Goal: Task Accomplishment & Management: Complete application form

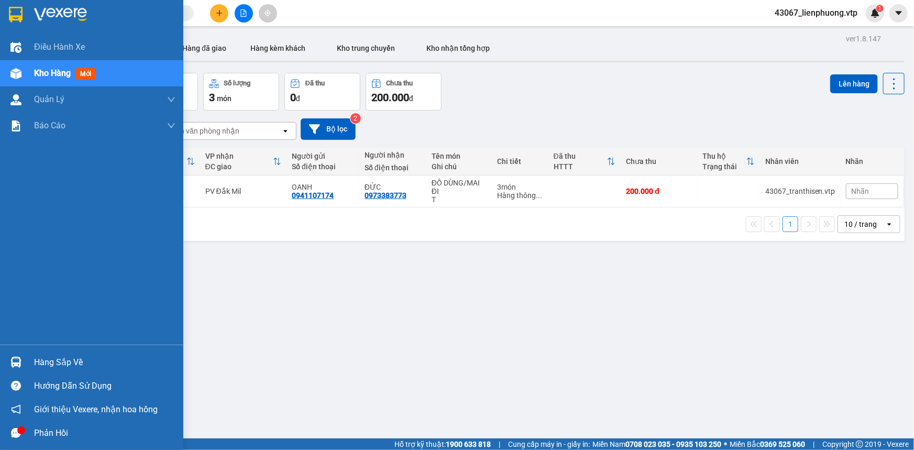
click at [61, 361] on div "Hàng sắp về" at bounding box center [104, 363] width 141 height 16
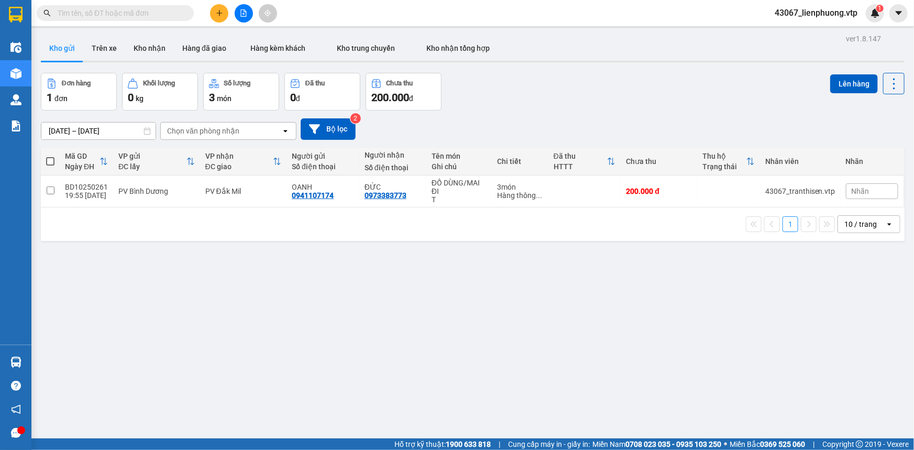
click at [145, 241] on section "Kết quả tìm kiếm ( 0 ) Bộ lọc No Data 43067_lienphuong.vtp 1 Điều hành xe Kho h…" at bounding box center [457, 225] width 914 height 450
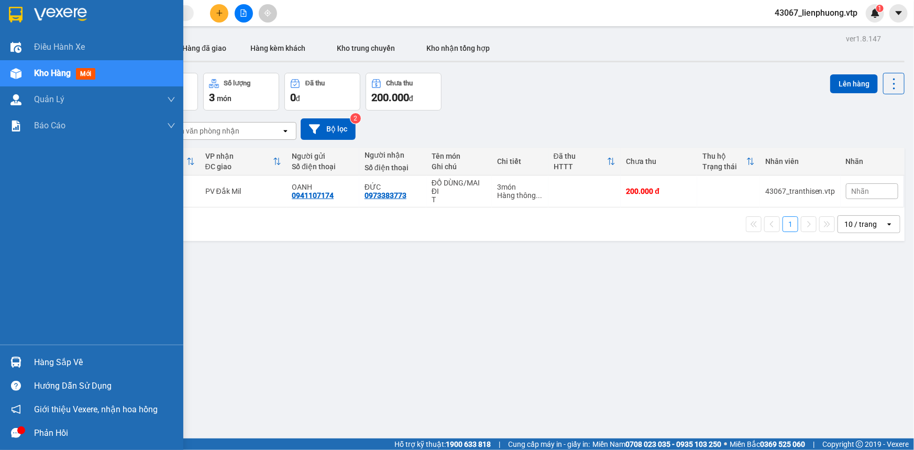
click at [29, 357] on div "Hàng sắp về" at bounding box center [91, 362] width 183 height 24
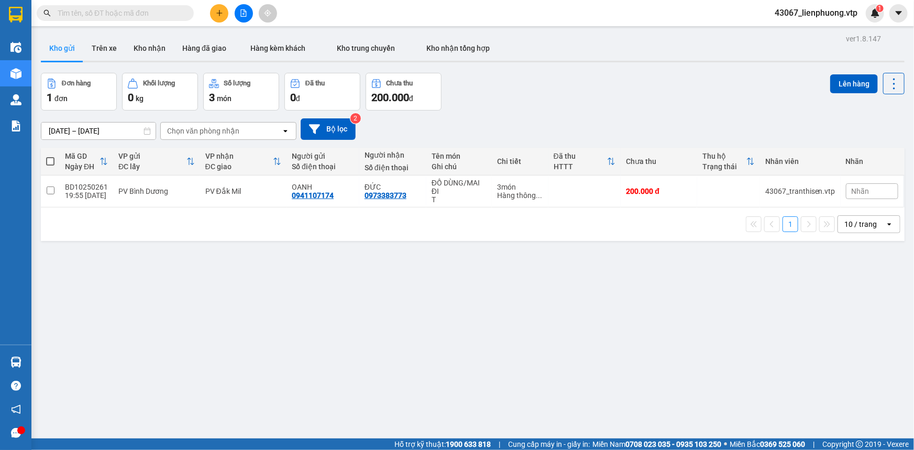
click at [355, 269] on section "Kết quả tìm kiếm ( 0 ) Bộ lọc No Data 43067_lienphuong.vtp 1 Điều hành xe Kho h…" at bounding box center [457, 225] width 914 height 450
click at [220, 14] on icon "plus" at bounding box center [219, 12] width 7 height 7
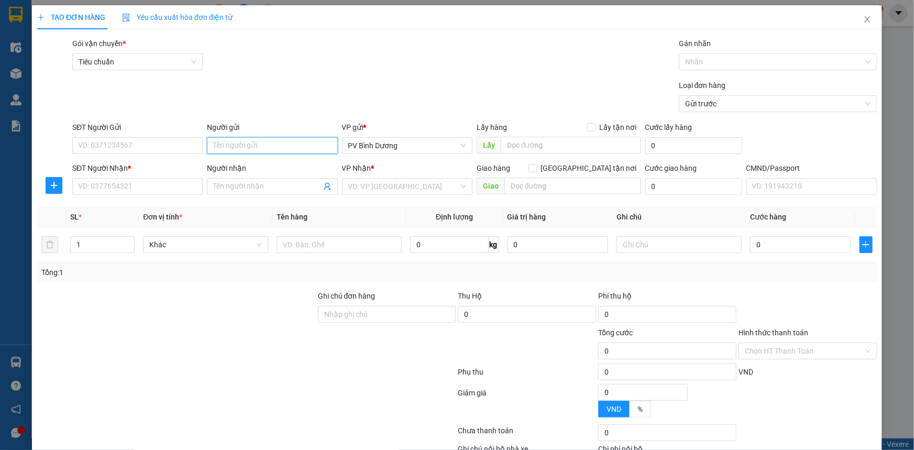
click at [246, 142] on input "Người gửi" at bounding box center [272, 145] width 130 height 17
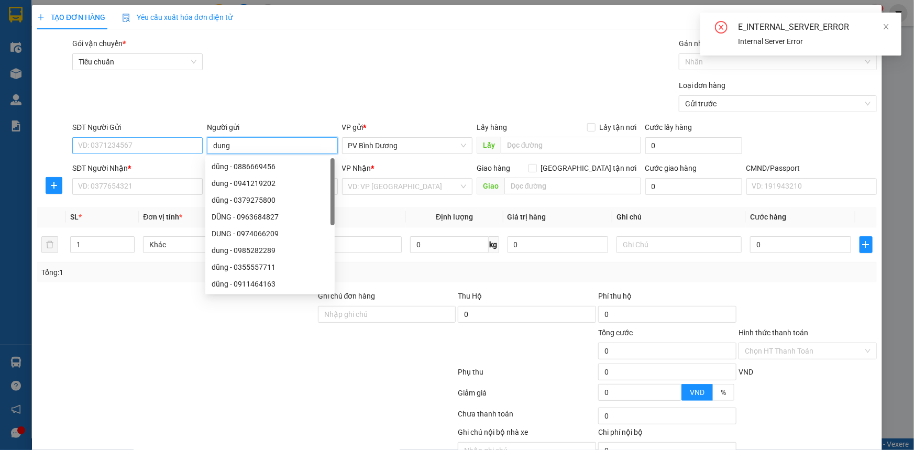
type input "dung"
click at [158, 152] on input "SĐT Người Gửi" at bounding box center [137, 145] width 130 height 17
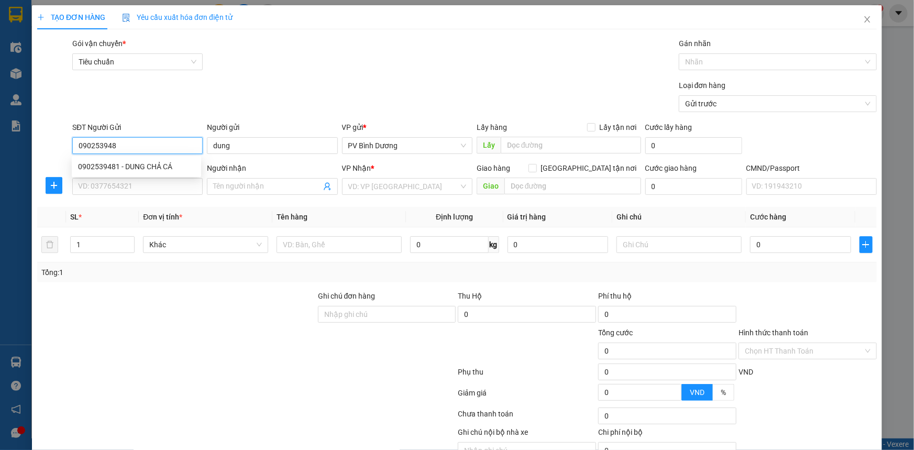
type input "0902539481"
click at [152, 167] on div "0902539481 - DUNG CHẢ CÁ" at bounding box center [136, 167] width 117 height 12
type input "DUNG CHẢ CÁ"
type input "0965669068"
type input "VL"
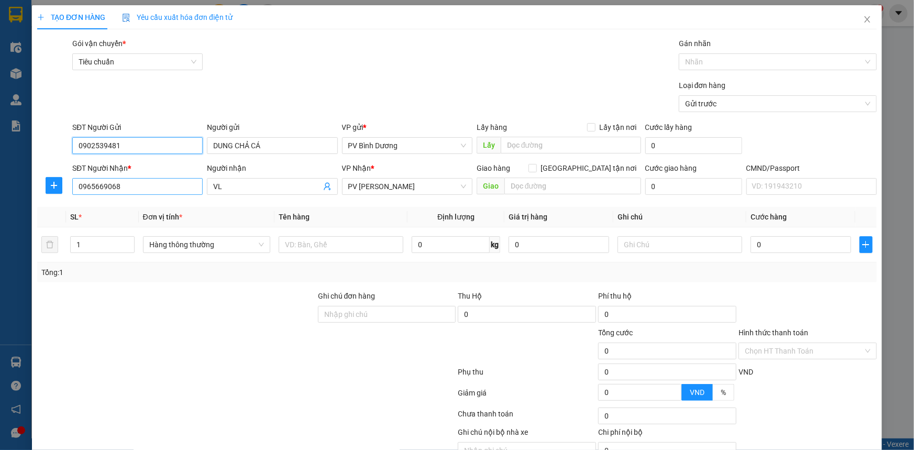
type input "0902539481"
drag, startPoint x: 119, startPoint y: 190, endPoint x: 68, endPoint y: 205, distance: 53.7
click at [68, 205] on div "Transit Pickup Surcharge Ids Transit Deliver Surcharge Ids Transit Deliver Surc…" at bounding box center [457, 261] width 840 height 446
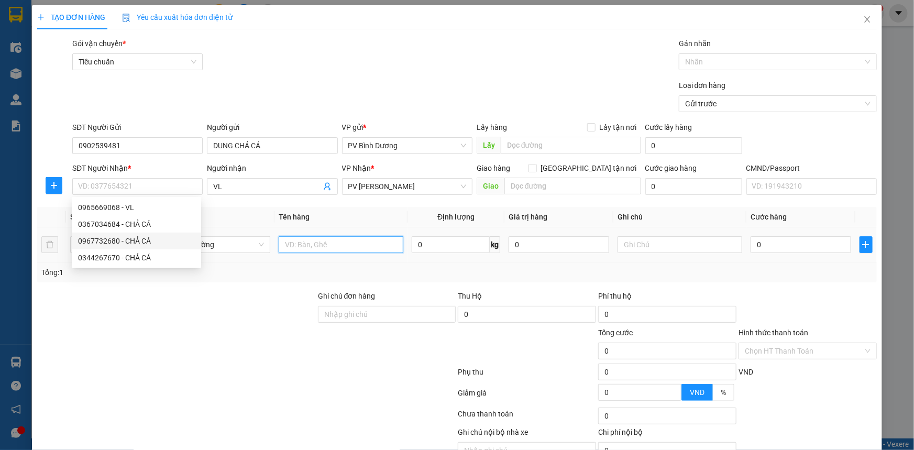
click at [324, 244] on input "text" at bounding box center [341, 244] width 125 height 17
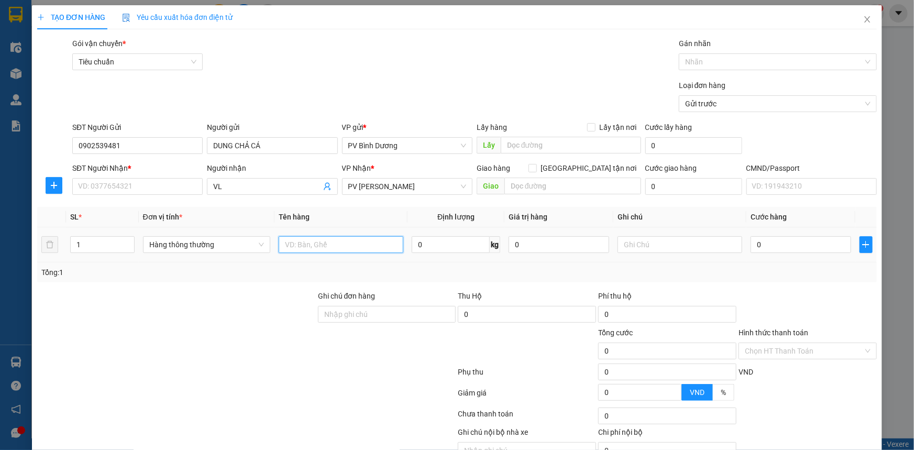
type input "d"
type input "đl"
click at [649, 242] on input "text" at bounding box center [680, 244] width 125 height 17
type input "tx"
type input "8"
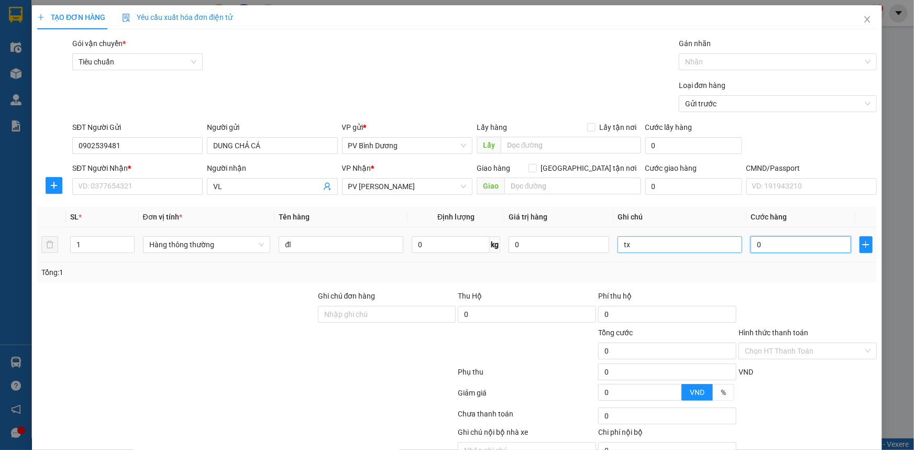
type input "8"
type input "80"
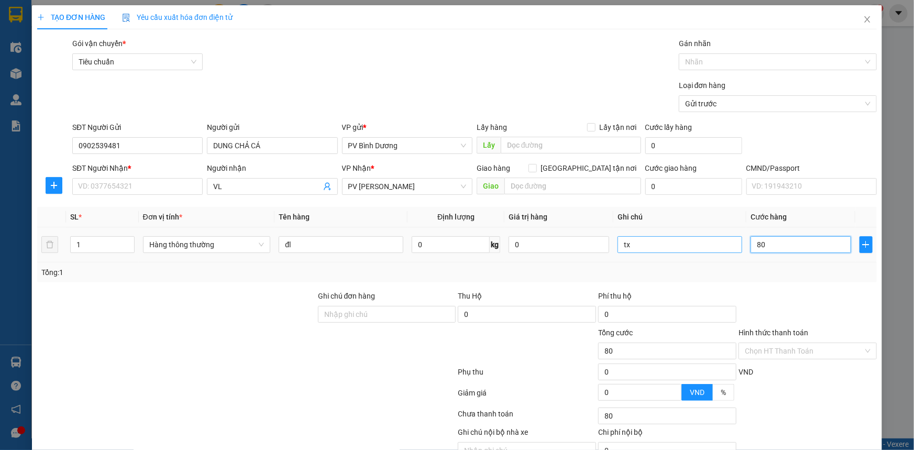
type input "800"
type input "8.000"
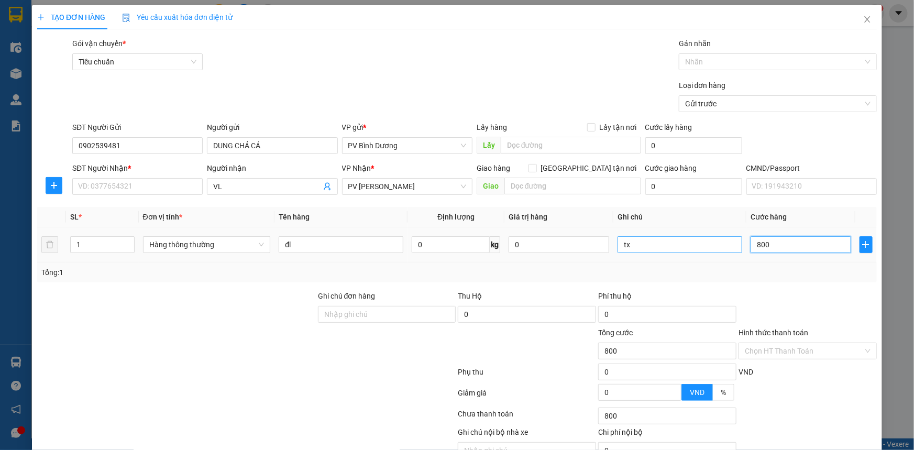
type input "8.000"
type input "80.000"
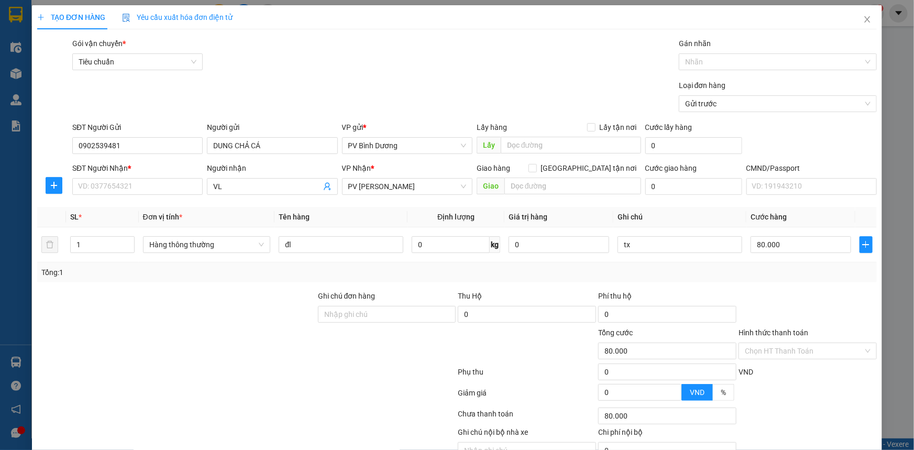
click at [324, 382] on div at bounding box center [246, 374] width 421 height 21
click at [400, 188] on span "PV [PERSON_NAME]" at bounding box center [407, 187] width 118 height 16
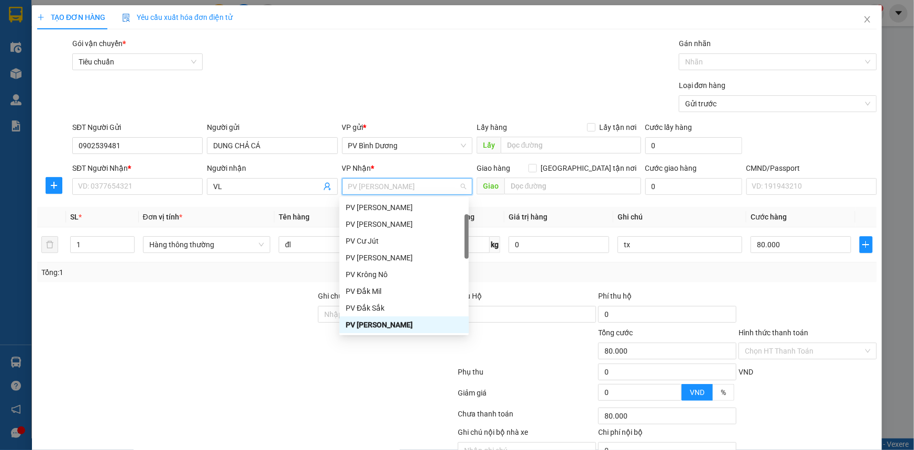
type input "d"
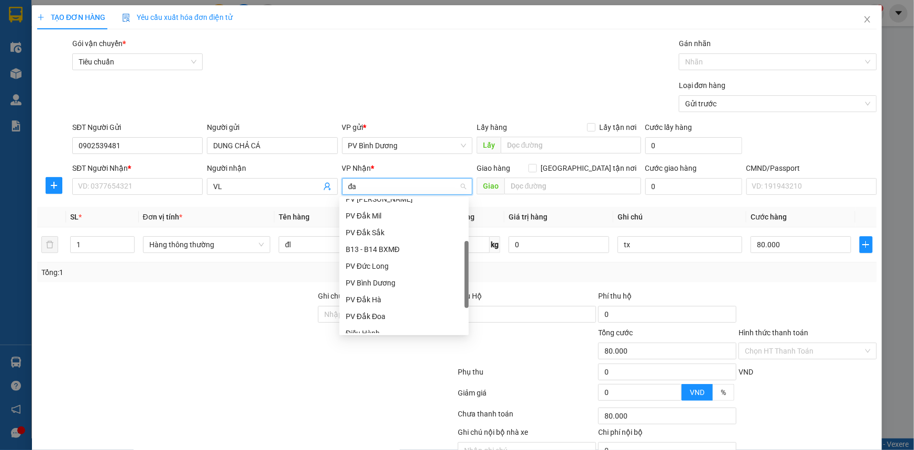
scroll to position [0, 0]
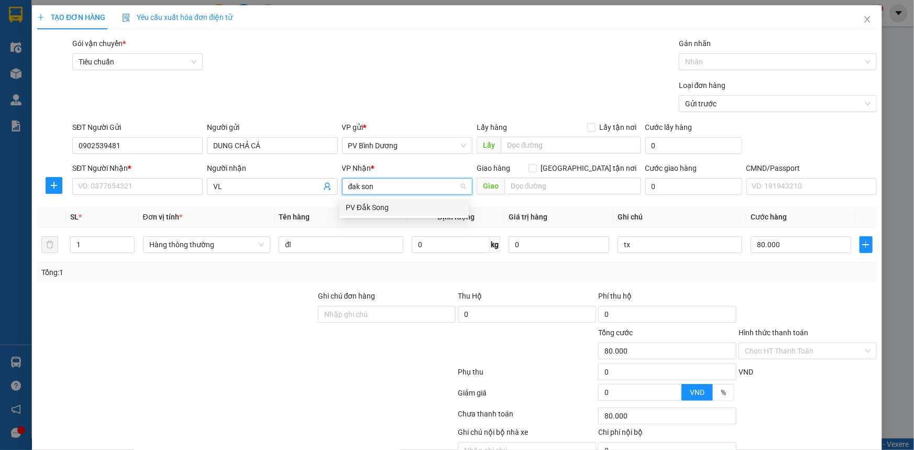
type input "đak song"
click at [393, 214] on div "PV Đắk Song" at bounding box center [403, 207] width 129 height 17
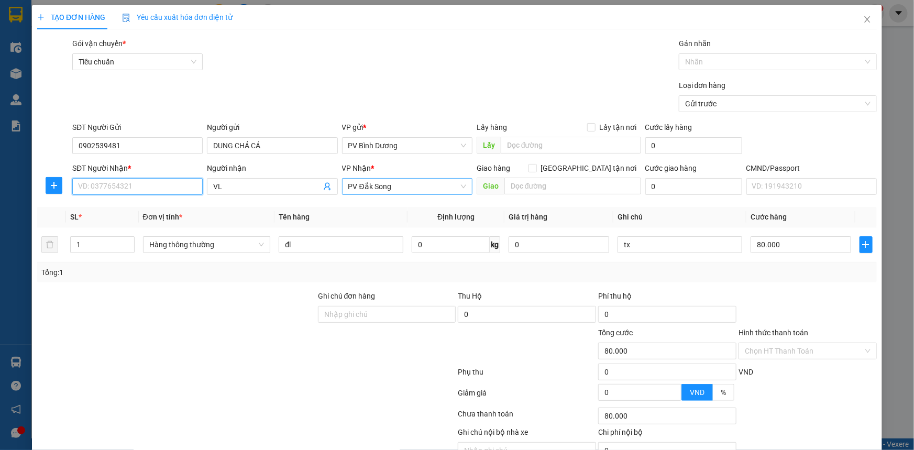
click at [168, 184] on input "SĐT Người Nhận *" at bounding box center [137, 186] width 130 height 17
click at [164, 206] on div "0967732680 - CHẢ CÁ" at bounding box center [136, 208] width 117 height 12
type input "0967732680"
type input "CHẢ CÁ"
type input "0967732680"
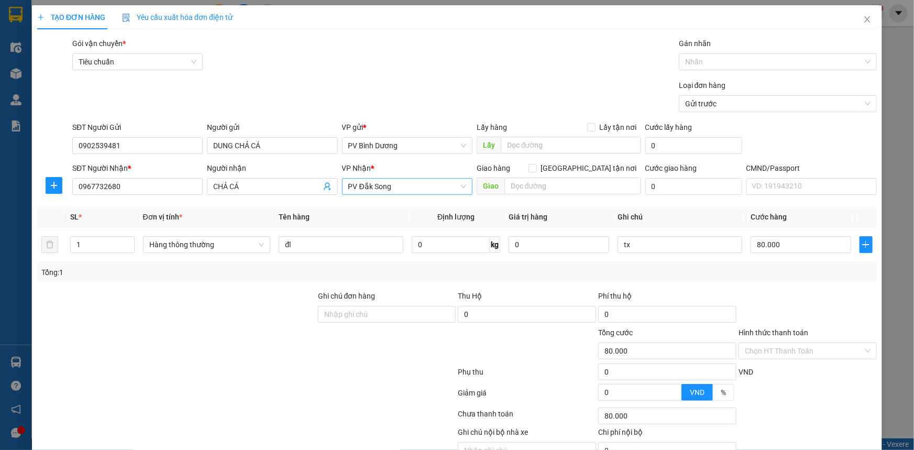
click at [177, 327] on div at bounding box center [176, 345] width 281 height 37
drag, startPoint x: 122, startPoint y: 185, endPoint x: 68, endPoint y: 191, distance: 54.3
click at [68, 191] on div "SĐT Người Nhận * 0967732680 0967732680 Người nhận CHẢ CÁ VP Nhận * PV Đắk Song …" at bounding box center [457, 180] width 842 height 37
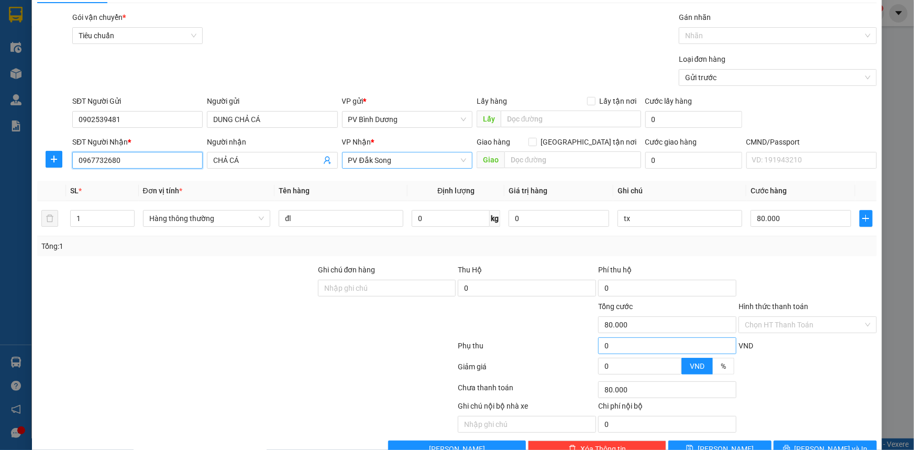
scroll to position [53, 0]
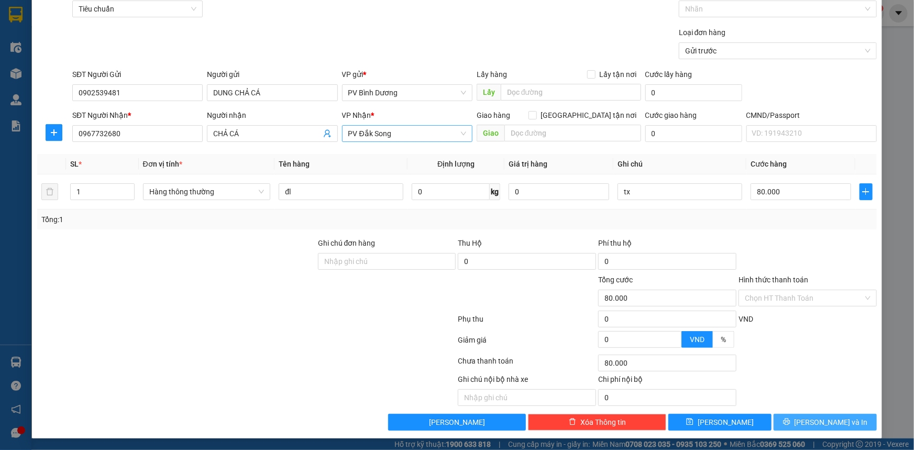
click at [813, 421] on span "[PERSON_NAME] và In" at bounding box center [831, 422] width 73 height 12
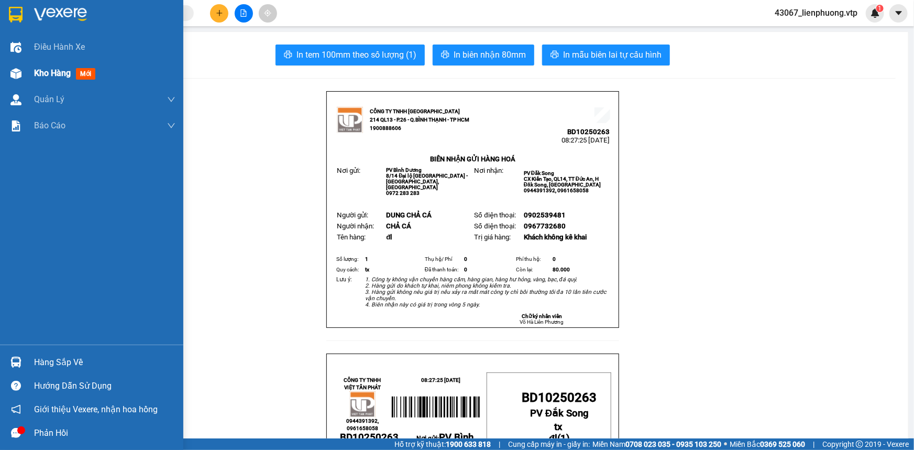
click at [54, 75] on span "Kho hàng" at bounding box center [52, 73] width 37 height 10
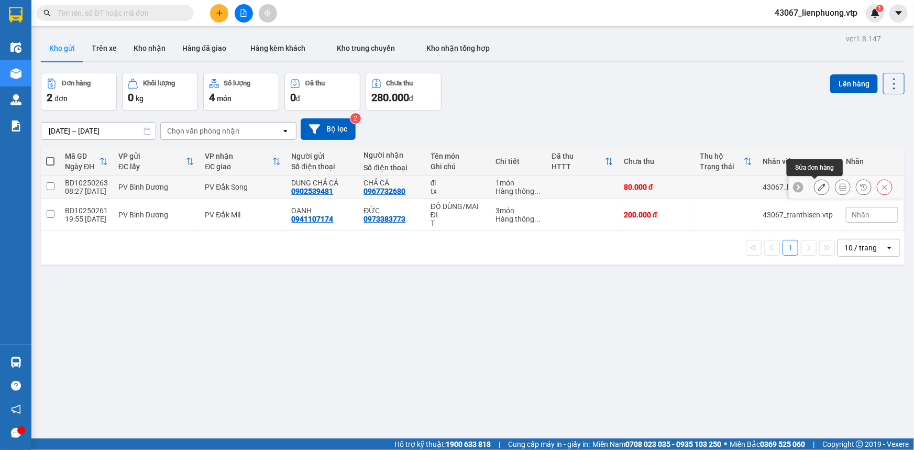
click at [818, 189] on icon at bounding box center [821, 186] width 7 height 7
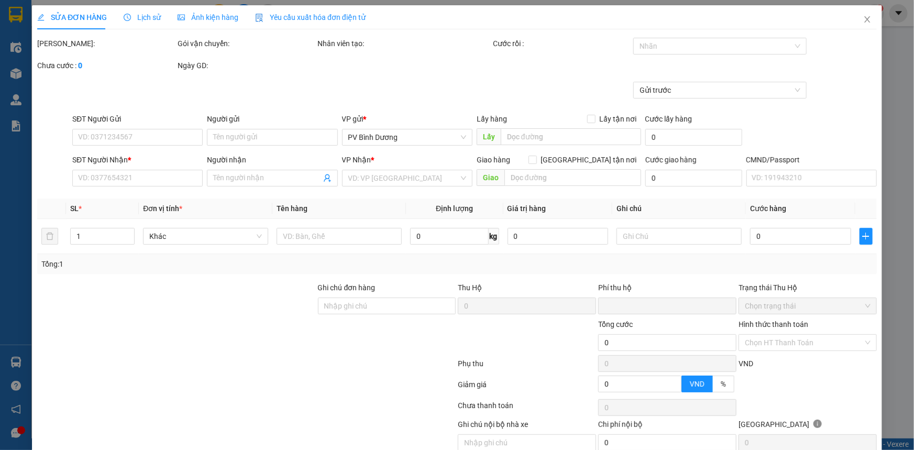
type input "0902539481"
type input "DUNG CHẢ CÁ"
type input "0967732680"
type input "CHẢ CÁ"
type input "0"
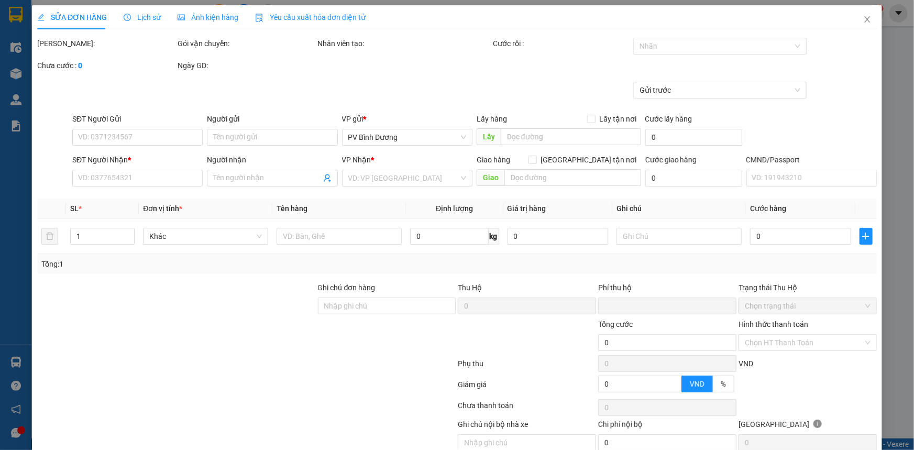
type input "80.000"
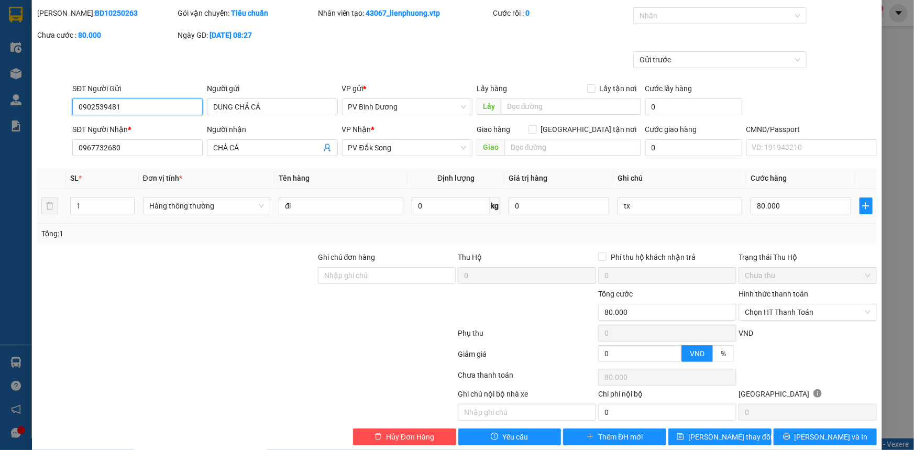
scroll to position [45, 0]
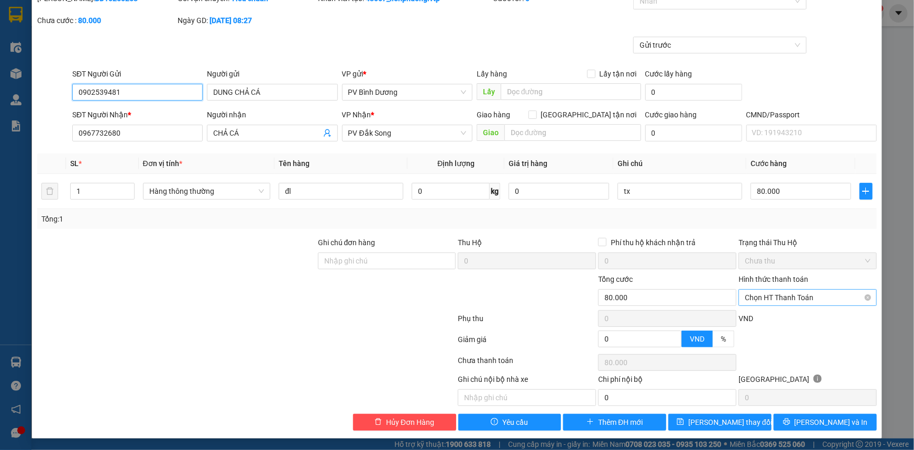
click at [806, 296] on span "Chọn HT Thanh Toán" at bounding box center [808, 298] width 126 height 16
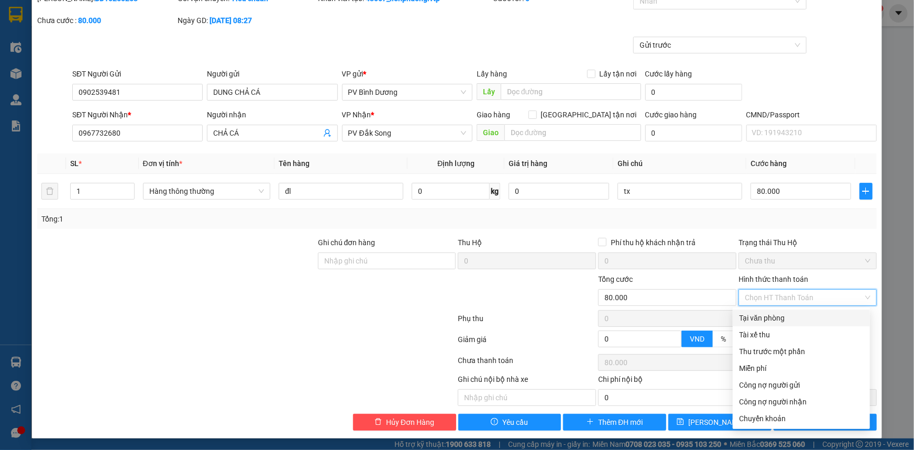
click at [782, 315] on div "Tại văn phòng" at bounding box center [801, 318] width 125 height 12
type input "0"
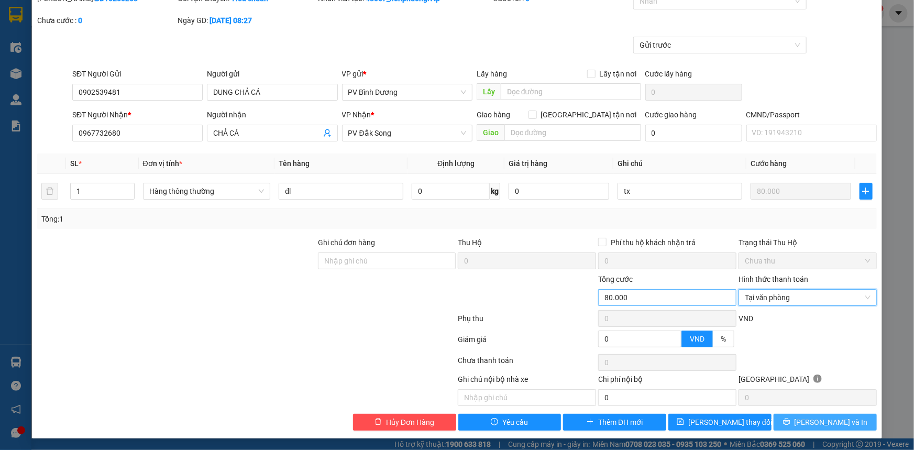
drag, startPoint x: 825, startPoint y: 423, endPoint x: 725, endPoint y: 288, distance: 168.1
click at [825, 419] on span "[PERSON_NAME] và In" at bounding box center [831, 422] width 73 height 12
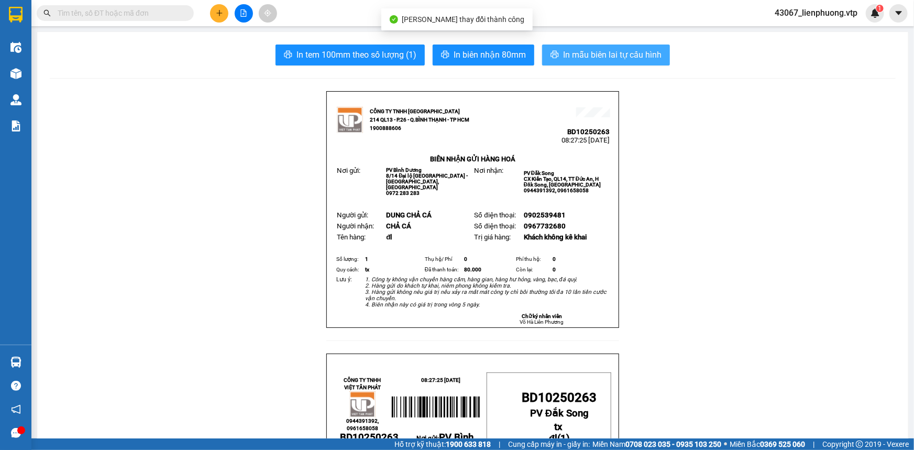
click at [607, 56] on span "In mẫu biên lai tự cấu hình" at bounding box center [612, 54] width 98 height 13
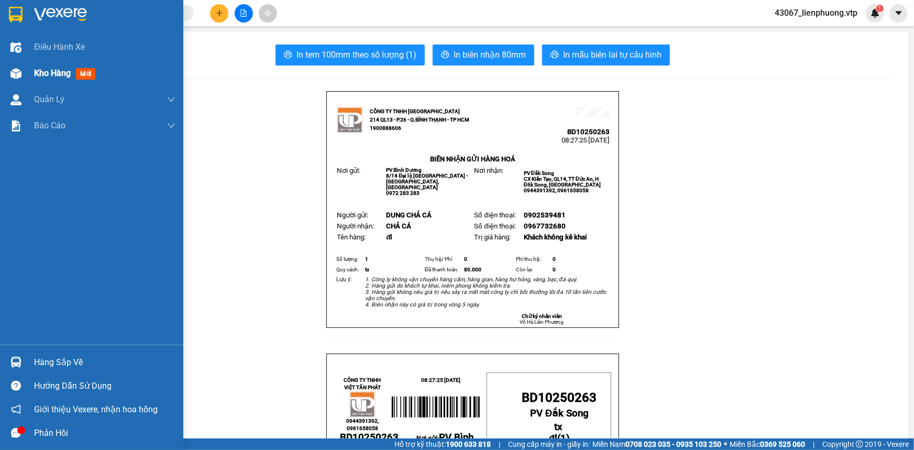
click at [50, 72] on span "Kho hàng" at bounding box center [52, 73] width 37 height 10
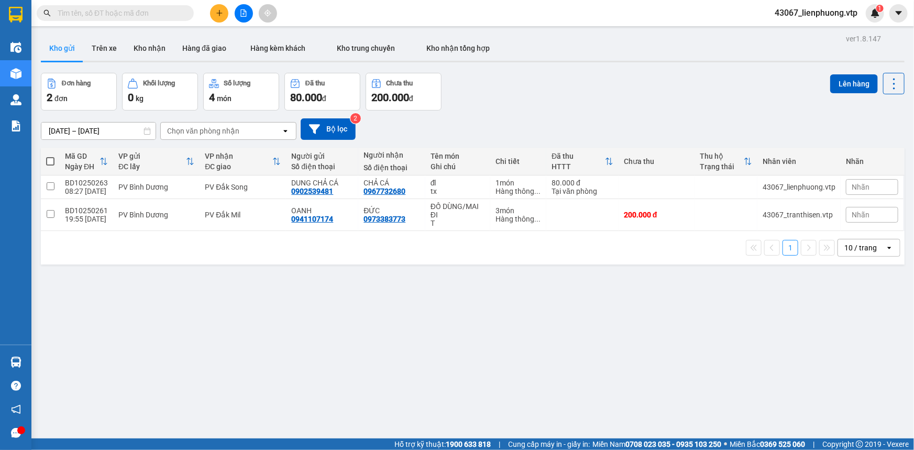
click at [52, 160] on span at bounding box center [50, 161] width 8 height 8
click at [50, 156] on input "checkbox" at bounding box center [50, 156] width 0 height 0
checkbox input "true"
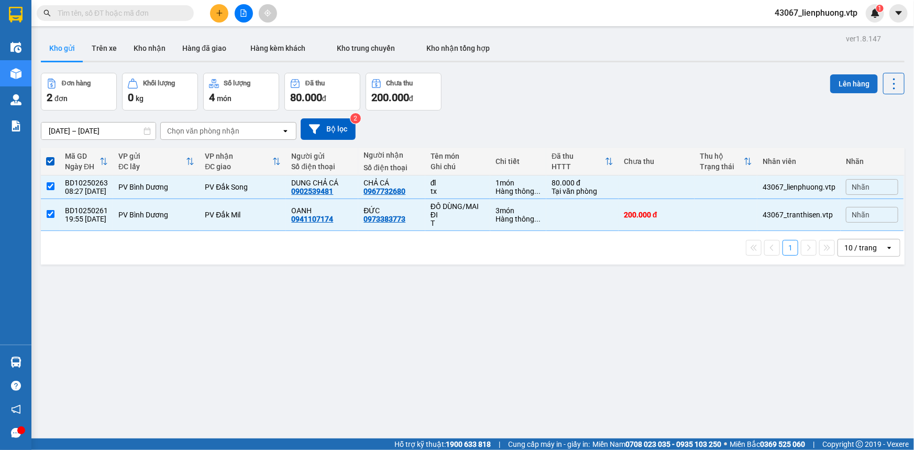
click at [854, 85] on button "Lên hàng" at bounding box center [854, 83] width 48 height 19
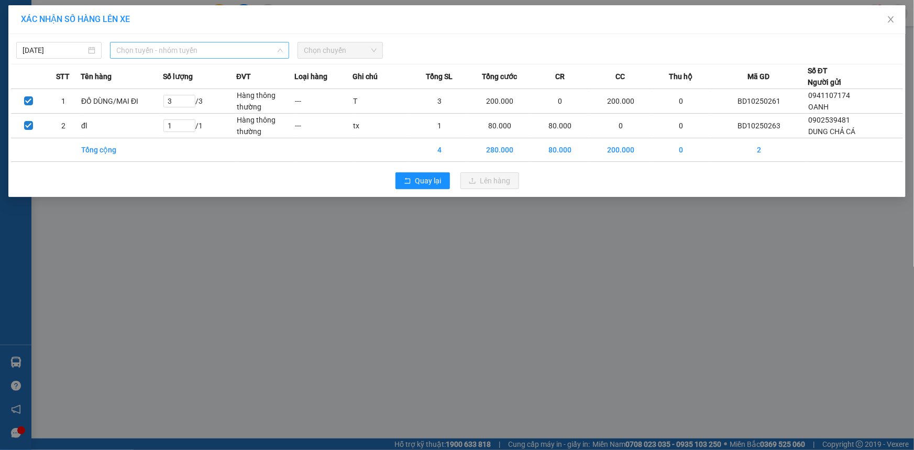
click at [235, 52] on span "Chọn tuyến - nhóm tuyến" at bounding box center [199, 50] width 167 height 16
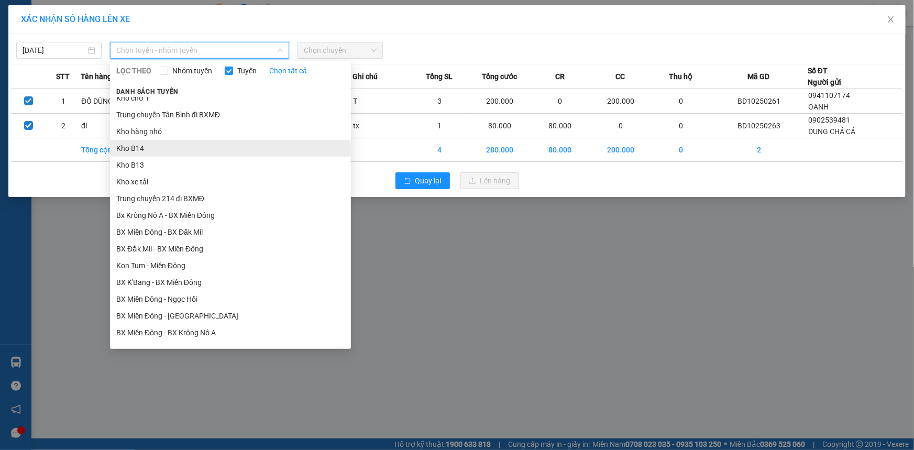
scroll to position [142, 0]
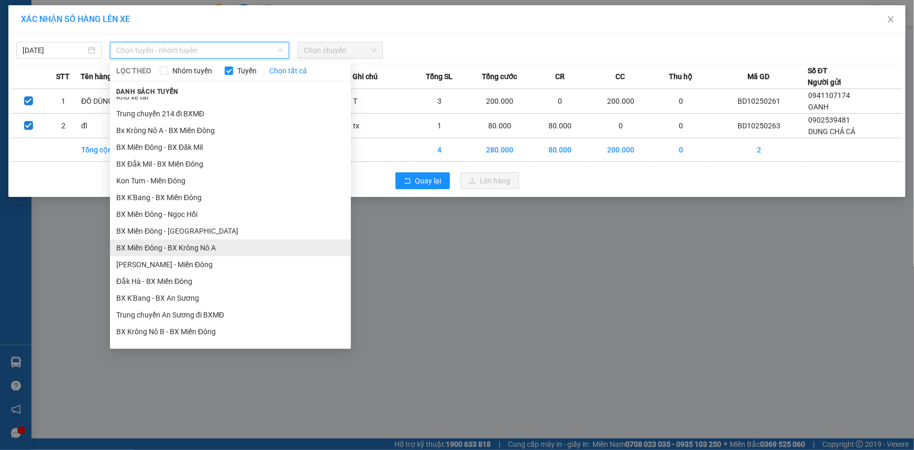
click at [240, 251] on li "BX Miền Đông - BX Krông Nô A" at bounding box center [230, 247] width 241 height 17
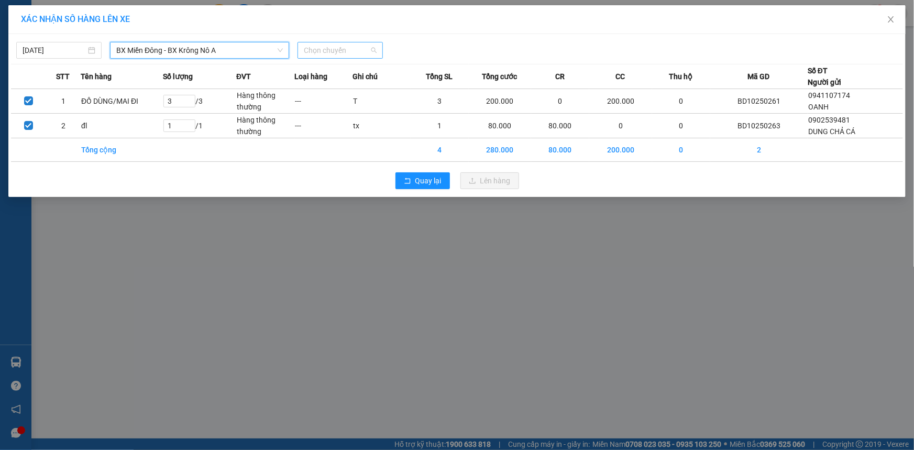
click at [358, 52] on span "Chọn chuyến" at bounding box center [340, 50] width 73 height 16
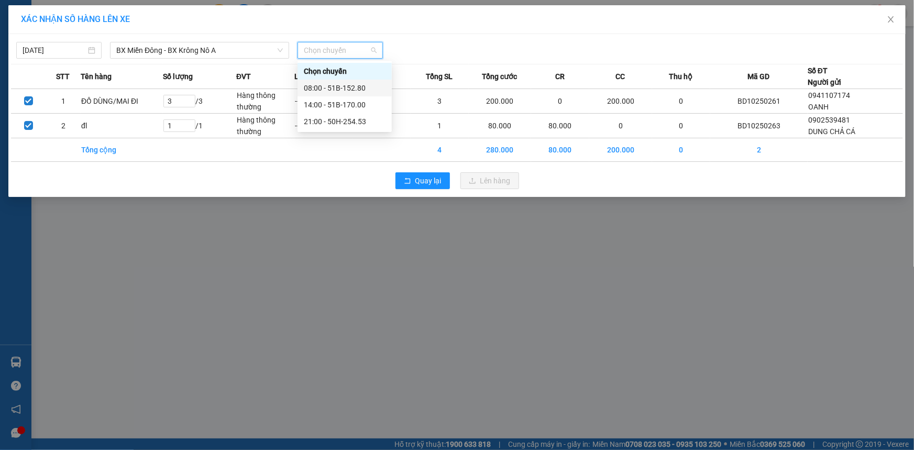
click at [335, 89] on div "08:00 - 51B-152.80" at bounding box center [345, 88] width 82 height 12
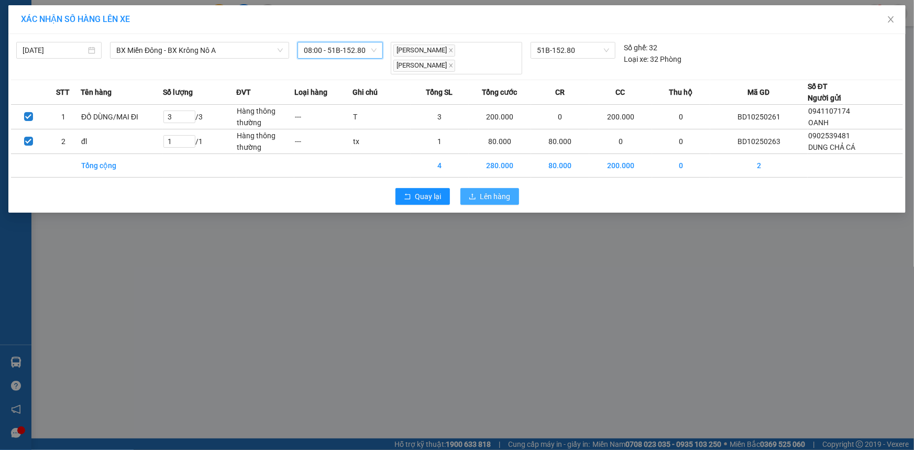
click at [477, 194] on button "Lên hàng" at bounding box center [489, 196] width 59 height 17
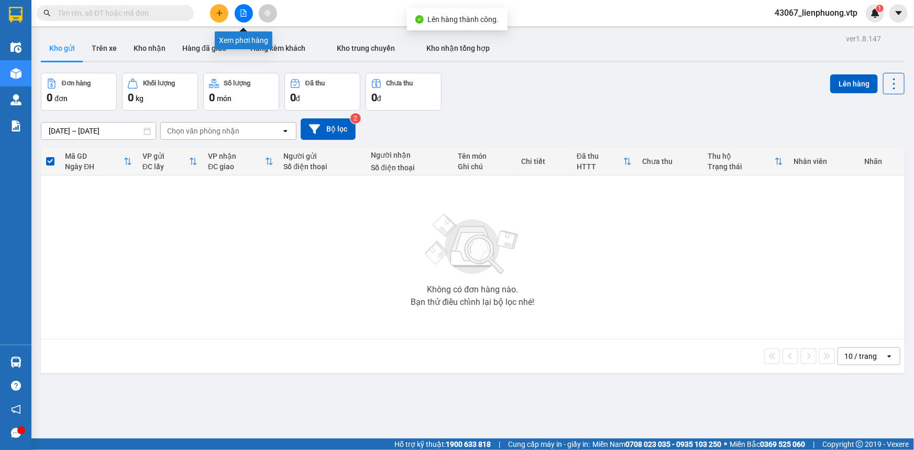
click at [243, 15] on icon "file-add" at bounding box center [243, 12] width 7 height 7
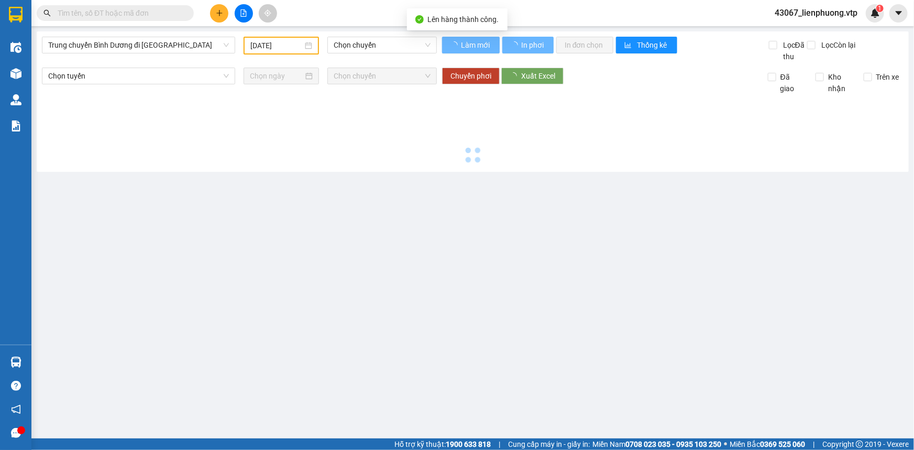
type input "[DATE]"
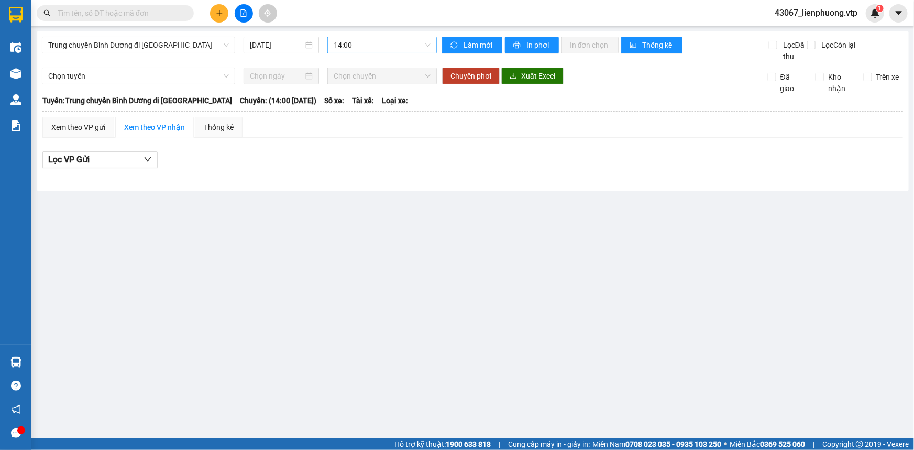
click at [368, 44] on span "14:00" at bounding box center [382, 45] width 97 height 16
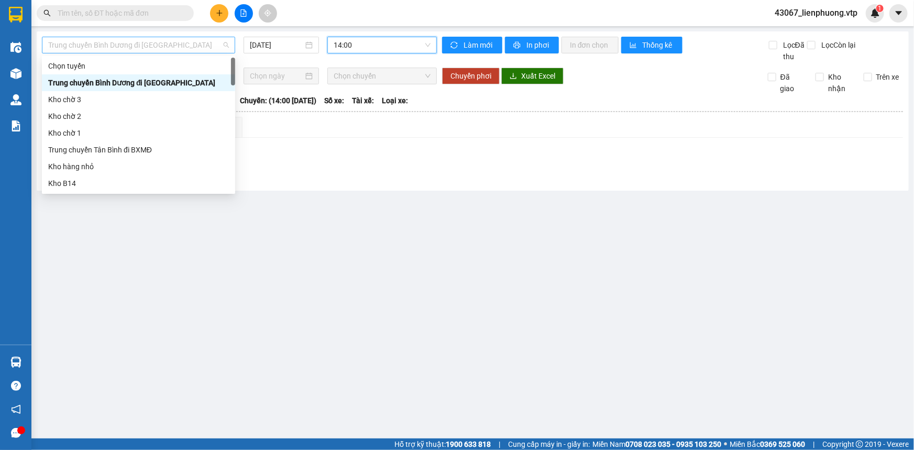
click at [194, 47] on span "Trung chuyển Bình Dương đi [GEOGRAPHIC_DATA]" at bounding box center [138, 45] width 181 height 16
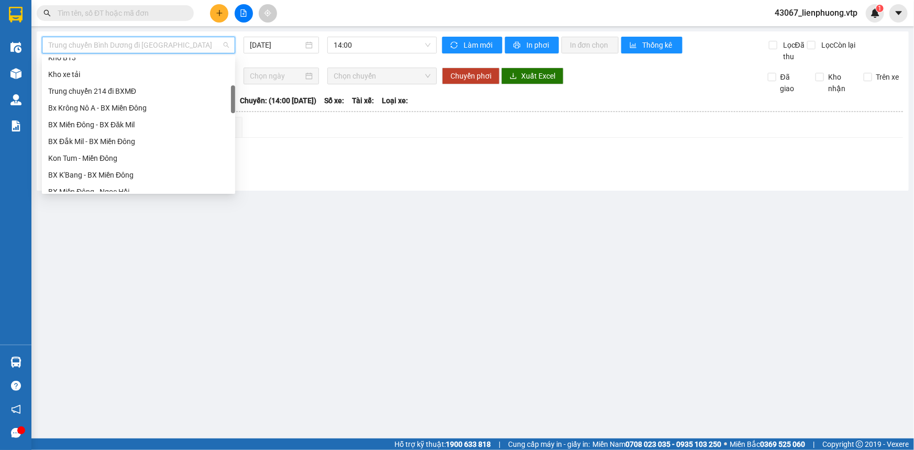
scroll to position [190, 0]
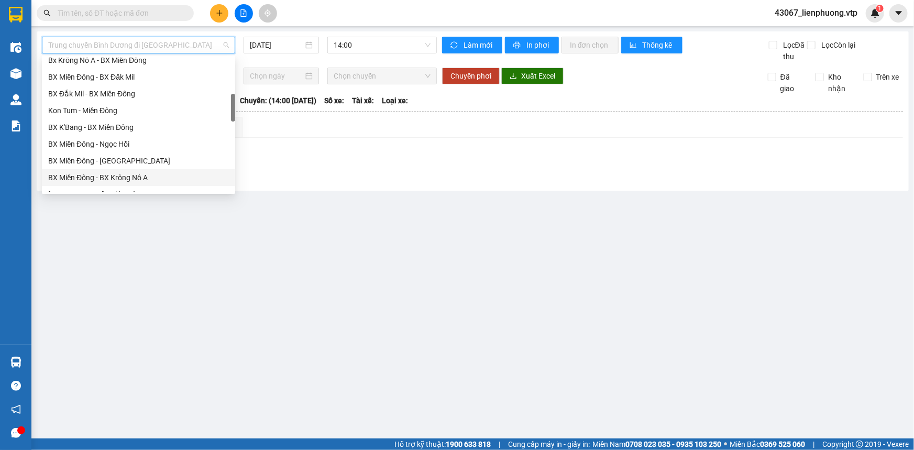
click at [158, 174] on div "BX Miền Đông - BX Krông Nô A" at bounding box center [138, 178] width 181 height 12
type input "[DATE]"
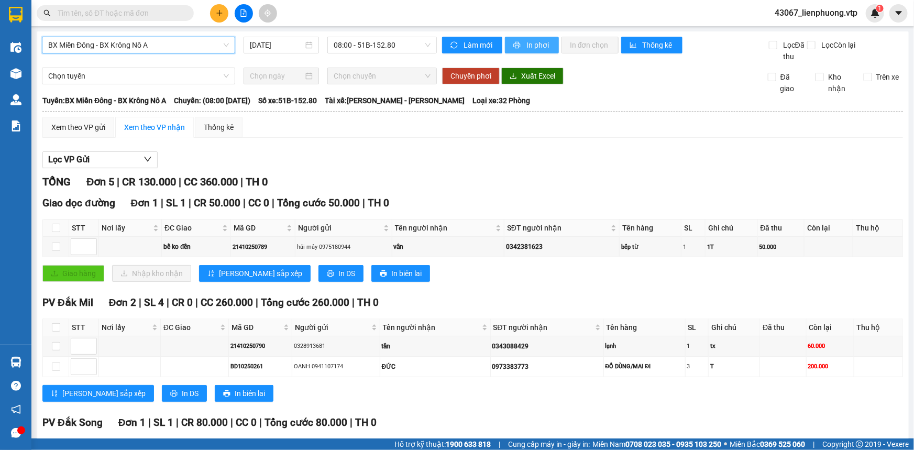
click at [529, 47] on span "In phơi" at bounding box center [538, 45] width 24 height 12
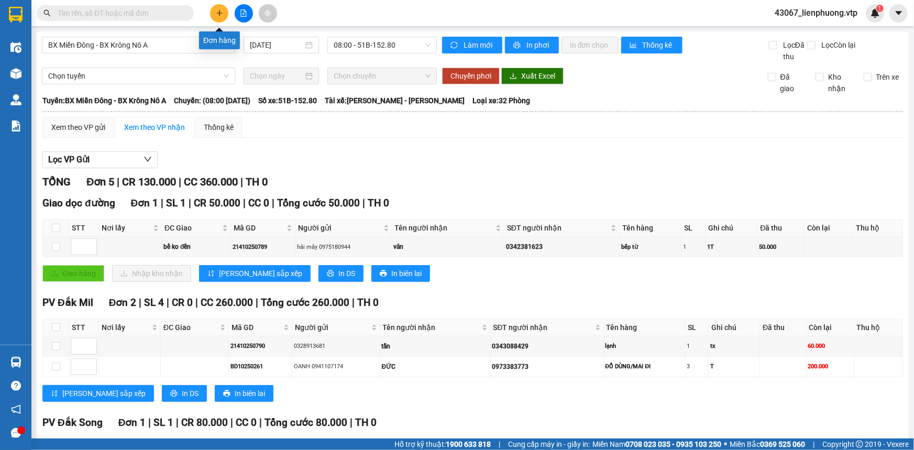
click at [215, 14] on button at bounding box center [219, 13] width 18 height 18
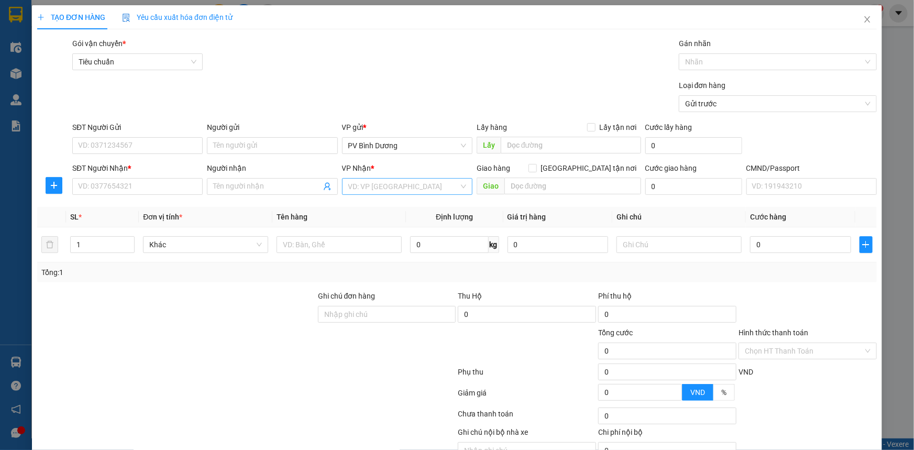
click at [367, 189] on input "search" at bounding box center [403, 187] width 111 height 16
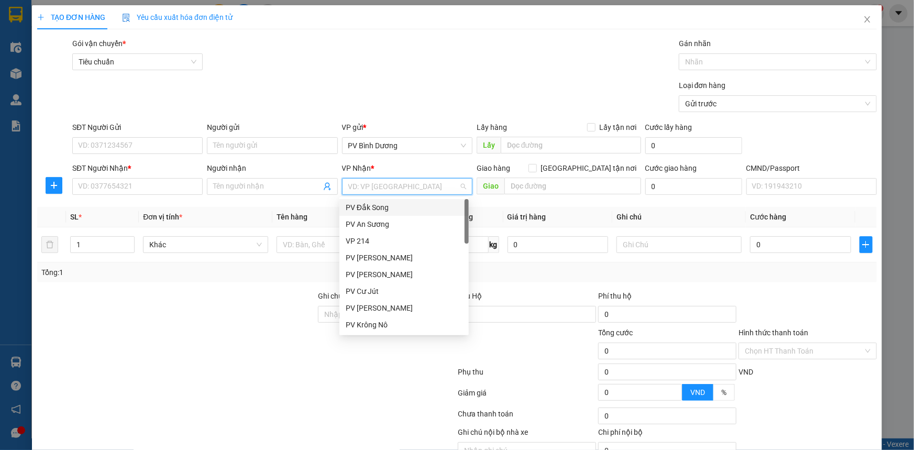
type input "d"
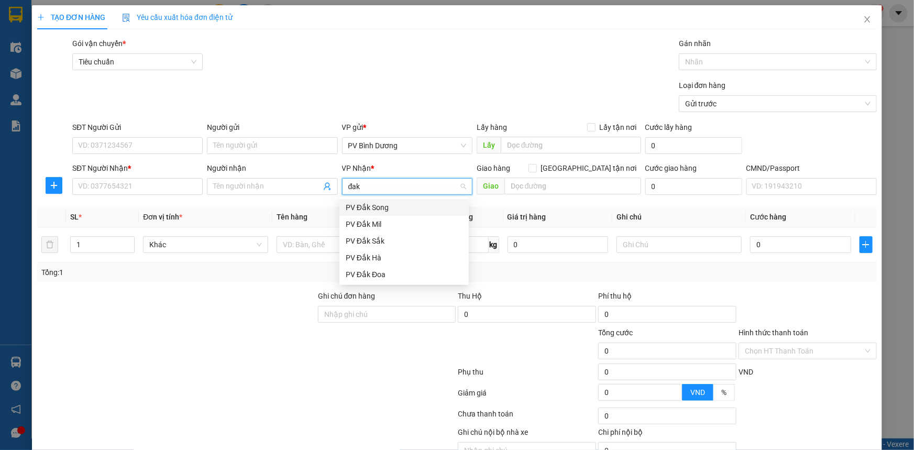
type input "đak s"
click at [372, 207] on div "PV Đắk Song" at bounding box center [404, 208] width 117 height 12
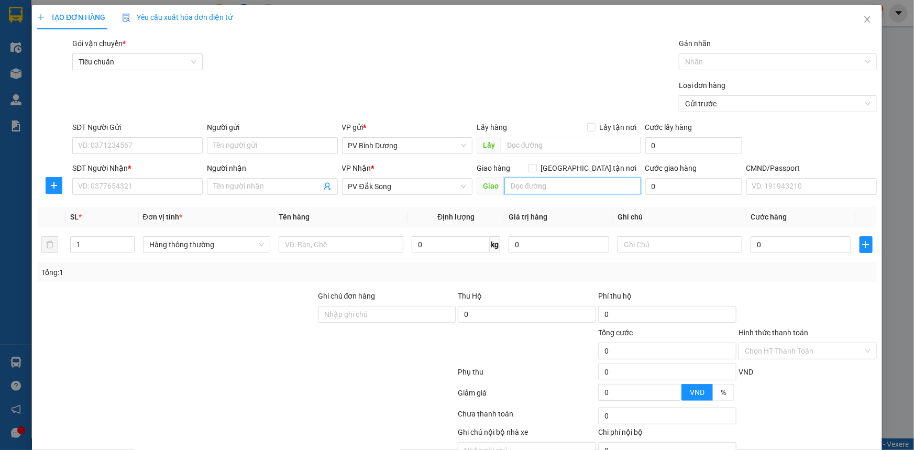
click at [534, 186] on input "text" at bounding box center [572, 186] width 137 height 17
type input "d"
type input "đồn 8"
drag, startPoint x: 326, startPoint y: 359, endPoint x: 87, endPoint y: 258, distance: 259.2
click at [322, 353] on div at bounding box center [387, 345] width 140 height 37
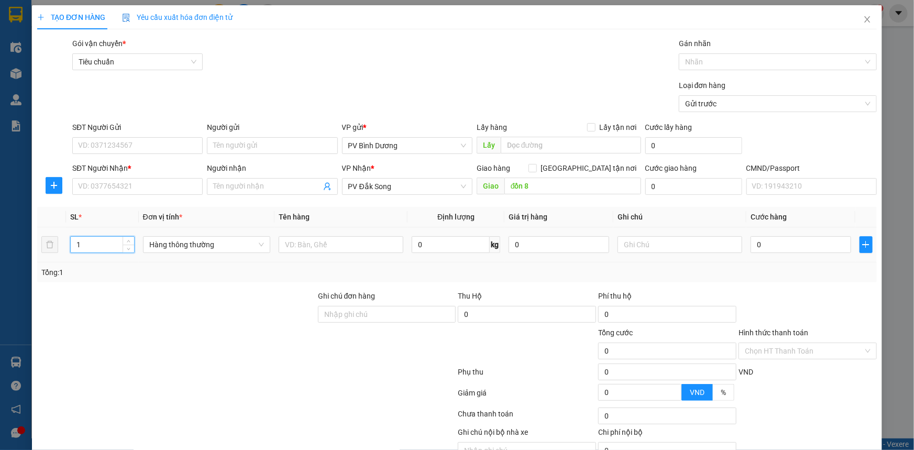
drag, startPoint x: 84, startPoint y: 247, endPoint x: 69, endPoint y: 252, distance: 15.9
click at [69, 252] on td "1" at bounding box center [102, 244] width 73 height 35
type input "2"
click at [657, 244] on input "text" at bounding box center [680, 244] width 125 height 17
type input "cuộn"
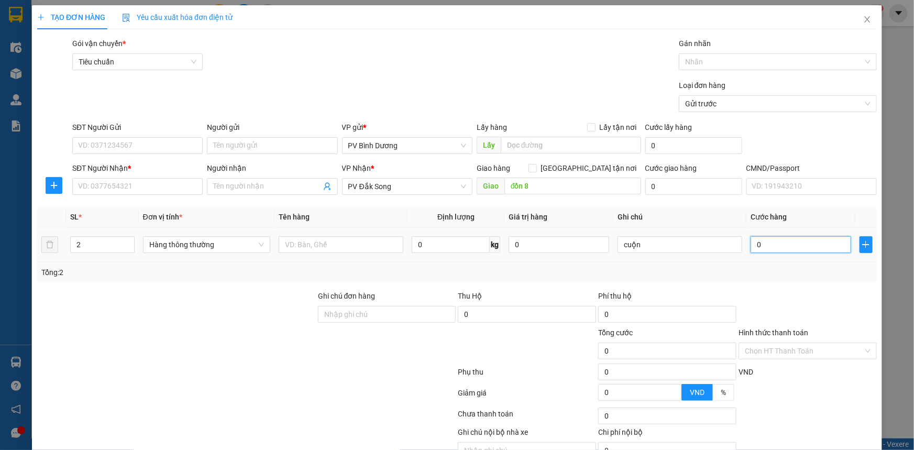
click at [787, 245] on input "0" at bounding box center [801, 244] width 101 height 17
type input "2"
type input "20"
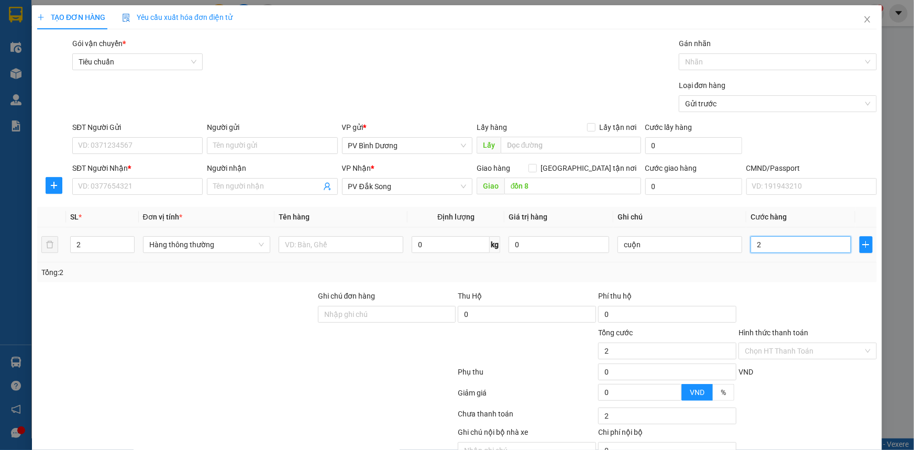
type input "20"
type input "200"
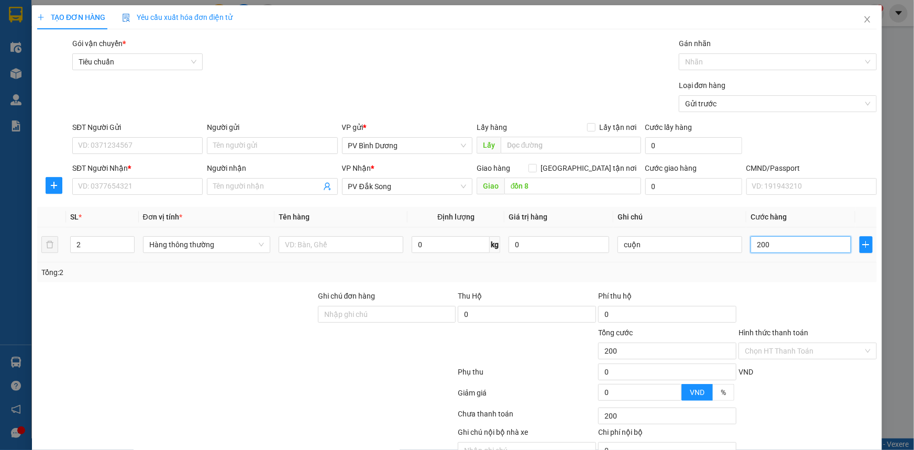
type input "2.000"
type input "20.000"
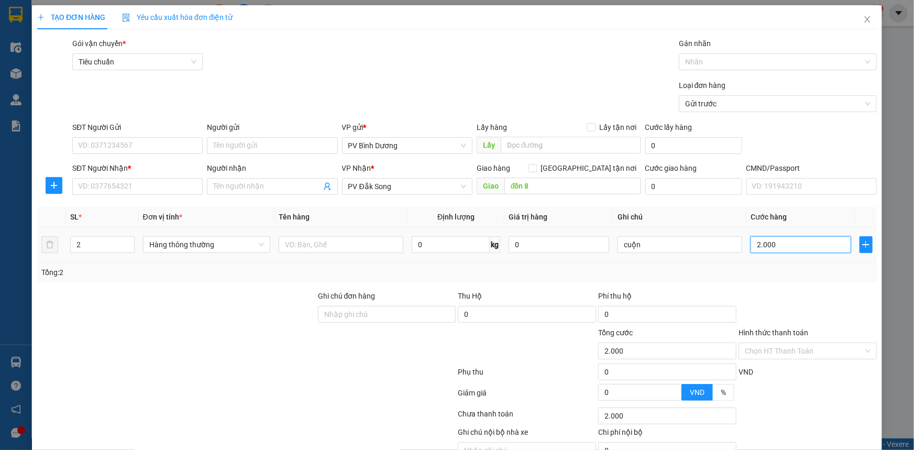
type input "20.000"
type input "200.000"
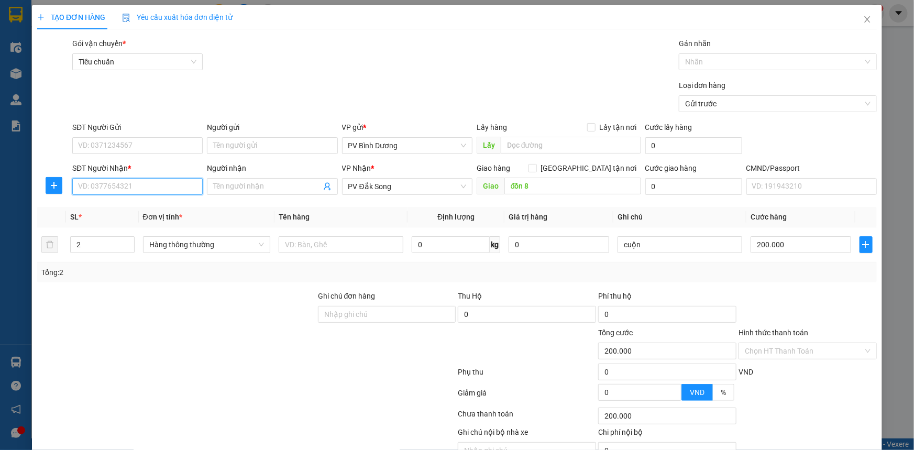
click at [152, 186] on input "SĐT Người Nhận *" at bounding box center [137, 186] width 130 height 17
type input "0373738407"
click at [149, 210] on div "0373738407 - khoa" at bounding box center [136, 208] width 117 height 12
type input "khoa"
type input "0373738407"
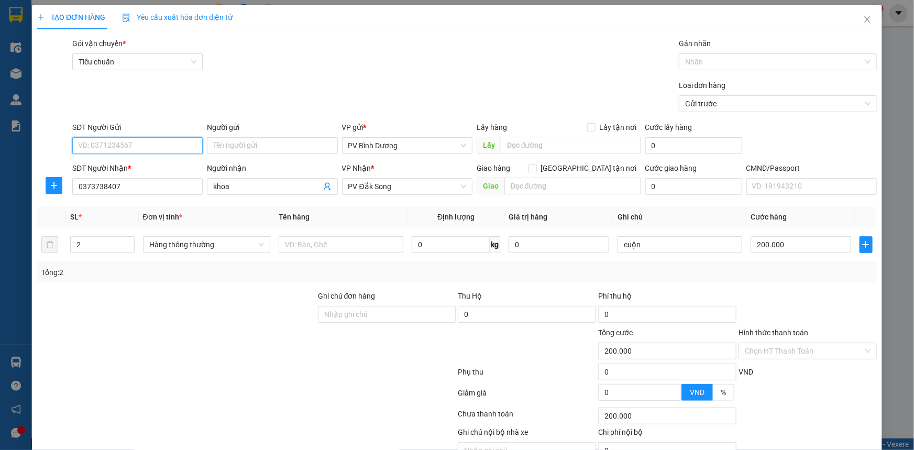
click at [157, 145] on input "SĐT Người Gửi" at bounding box center [137, 145] width 130 height 17
drag, startPoint x: 138, startPoint y: 186, endPoint x: 71, endPoint y: 189, distance: 67.1
click at [72, 189] on input "0373738407" at bounding box center [137, 186] width 130 height 17
click at [162, 146] on input "SĐT Người Gửi" at bounding box center [137, 145] width 130 height 17
type input "0367771356"
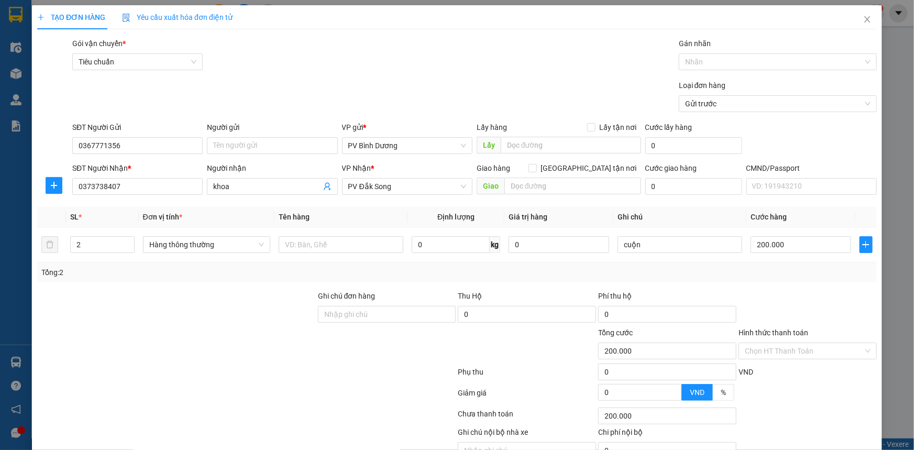
click at [228, 342] on div at bounding box center [176, 345] width 281 height 37
click at [320, 243] on input "text" at bounding box center [341, 244] width 125 height 17
type input "d"
click at [248, 379] on div at bounding box center [246, 374] width 421 height 21
drag, startPoint x: 308, startPoint y: 244, endPoint x: 278, endPoint y: 253, distance: 31.8
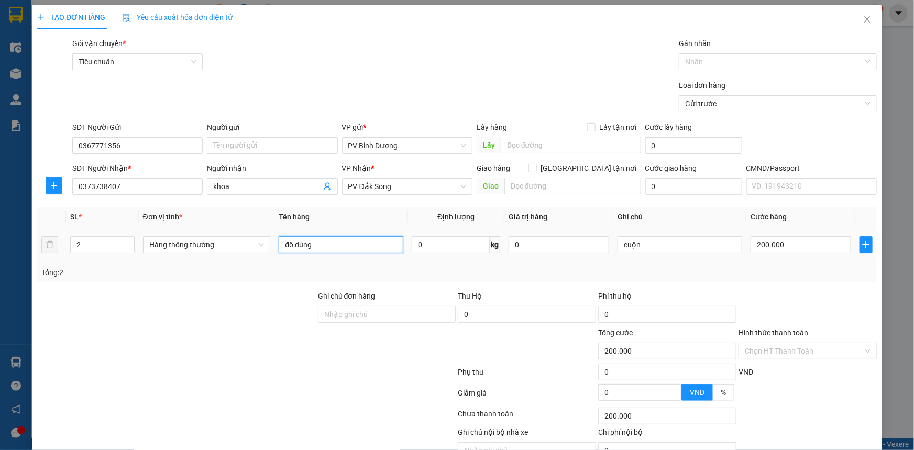
click at [279, 253] on div "đồ dùng" at bounding box center [341, 244] width 125 height 21
click at [298, 245] on input "g" at bounding box center [341, 244] width 125 height 17
type input "g"
click at [325, 246] on input "text" at bounding box center [341, 244] width 125 height 17
type input "keo"
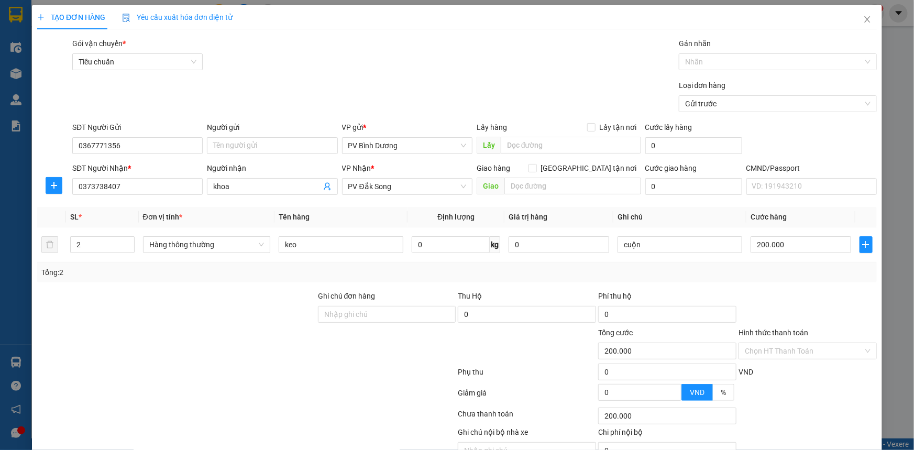
click at [259, 372] on div at bounding box center [246, 374] width 421 height 21
click at [544, 189] on input "text" at bounding box center [572, 186] width 137 height 17
type input "d"
type input "đồn 8"
click at [314, 389] on div at bounding box center [246, 395] width 421 height 21
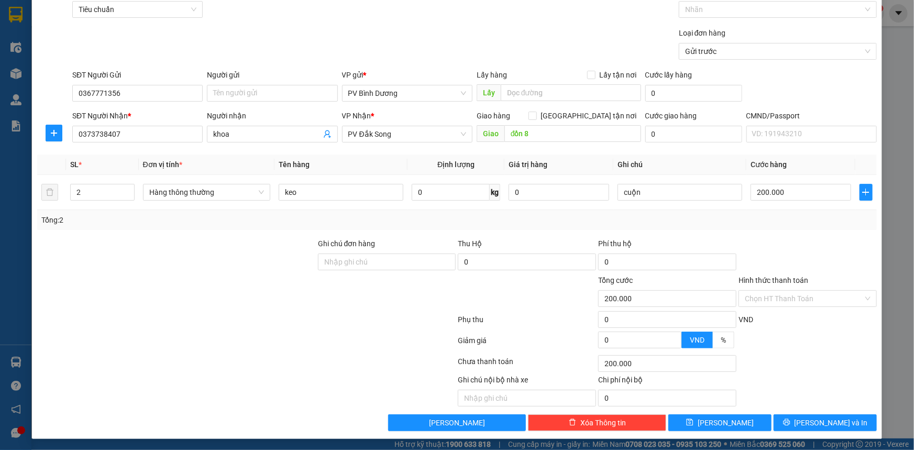
scroll to position [53, 0]
click at [826, 297] on input "Hình thức thanh toán" at bounding box center [804, 298] width 118 height 16
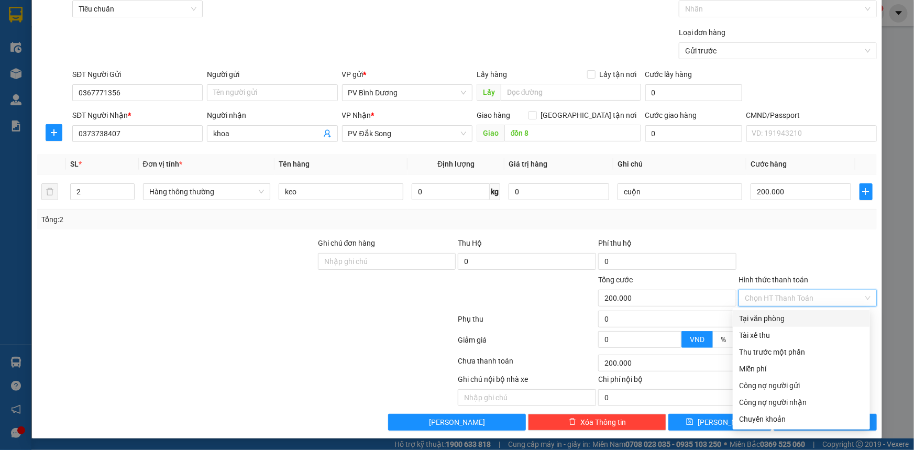
click at [801, 321] on div "Tại văn phòng" at bounding box center [801, 319] width 125 height 12
type input "0"
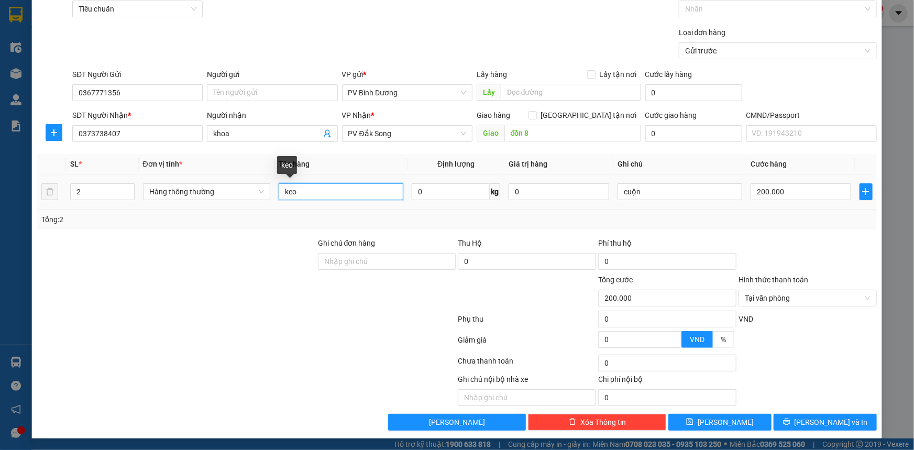
click at [306, 191] on input "keo" at bounding box center [341, 191] width 125 height 17
type input "k"
click at [292, 193] on input "mà pe" at bounding box center [341, 191] width 125 height 17
type input "màn pe"
click at [292, 307] on div at bounding box center [176, 292] width 281 height 37
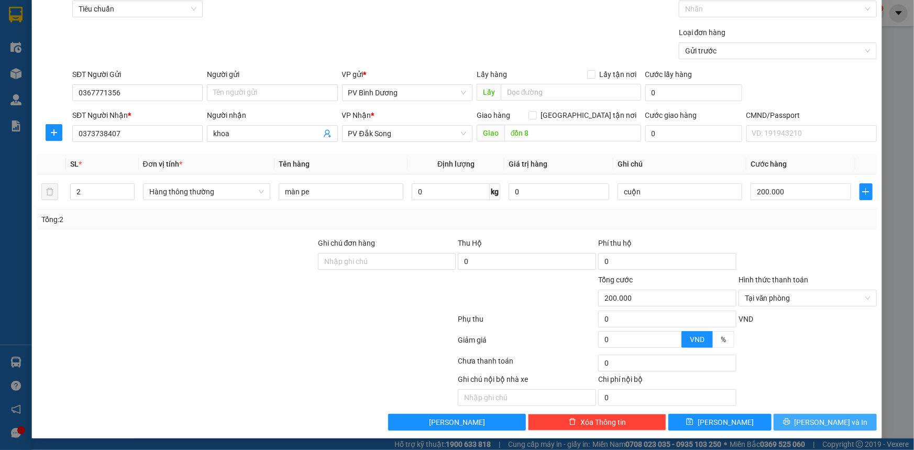
click at [812, 421] on span "[PERSON_NAME] và In" at bounding box center [831, 422] width 73 height 12
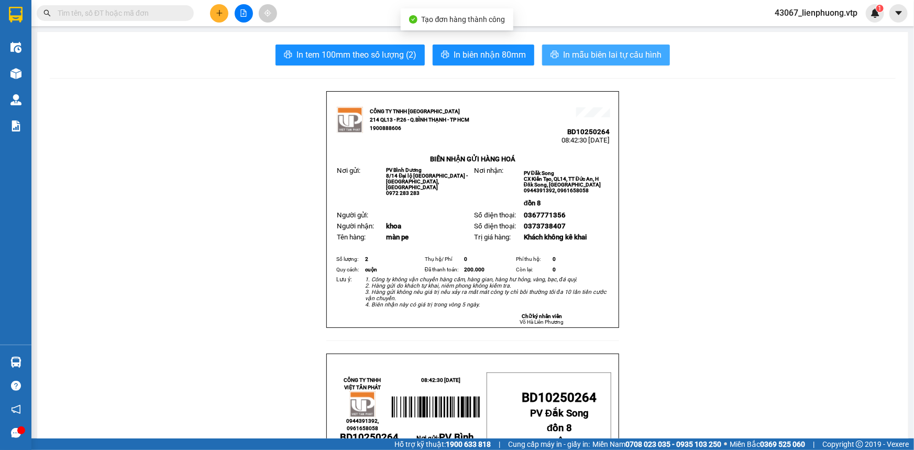
click at [601, 56] on span "In mẫu biên lai tự cấu hình" at bounding box center [612, 54] width 98 height 13
